Goal: Information Seeking & Learning: Learn about a topic

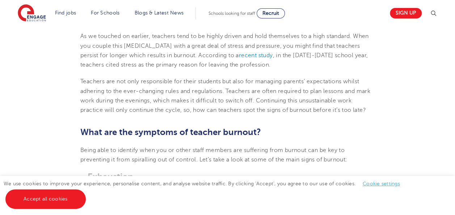
scroll to position [783, 0]
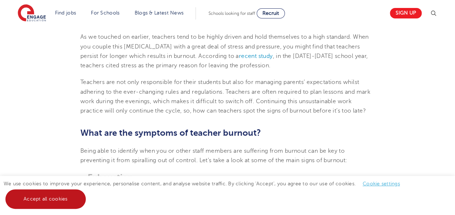
click at [44, 202] on link "Accept all cookies" at bounding box center [45, 199] width 80 height 20
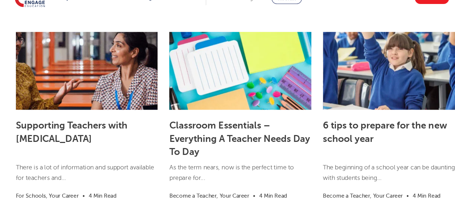
scroll to position [2274, 0]
